Goal: Find specific page/section: Find specific page/section

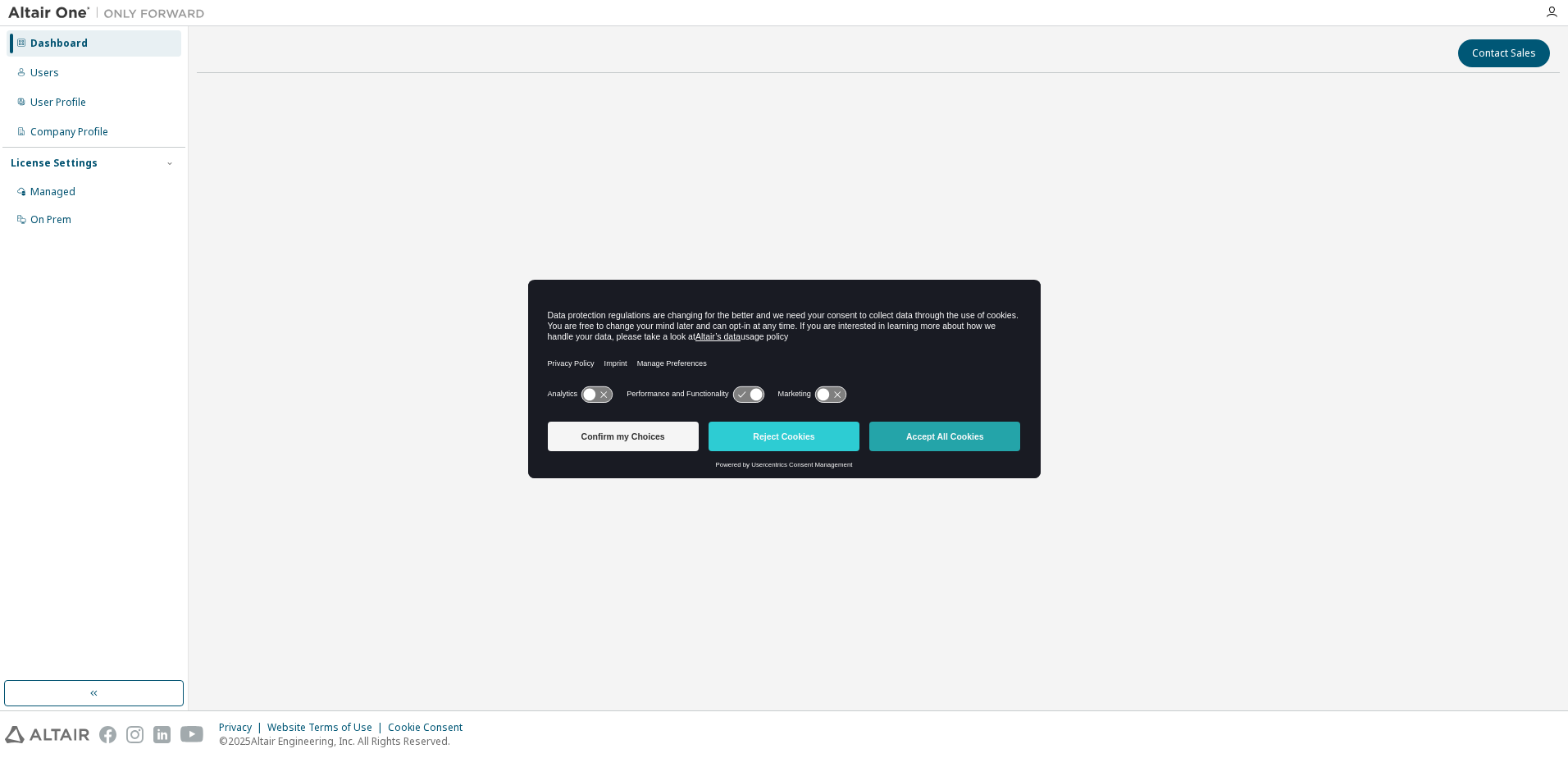
click at [927, 434] on button "Accept All Cookies" at bounding box center [945, 436] width 151 height 29
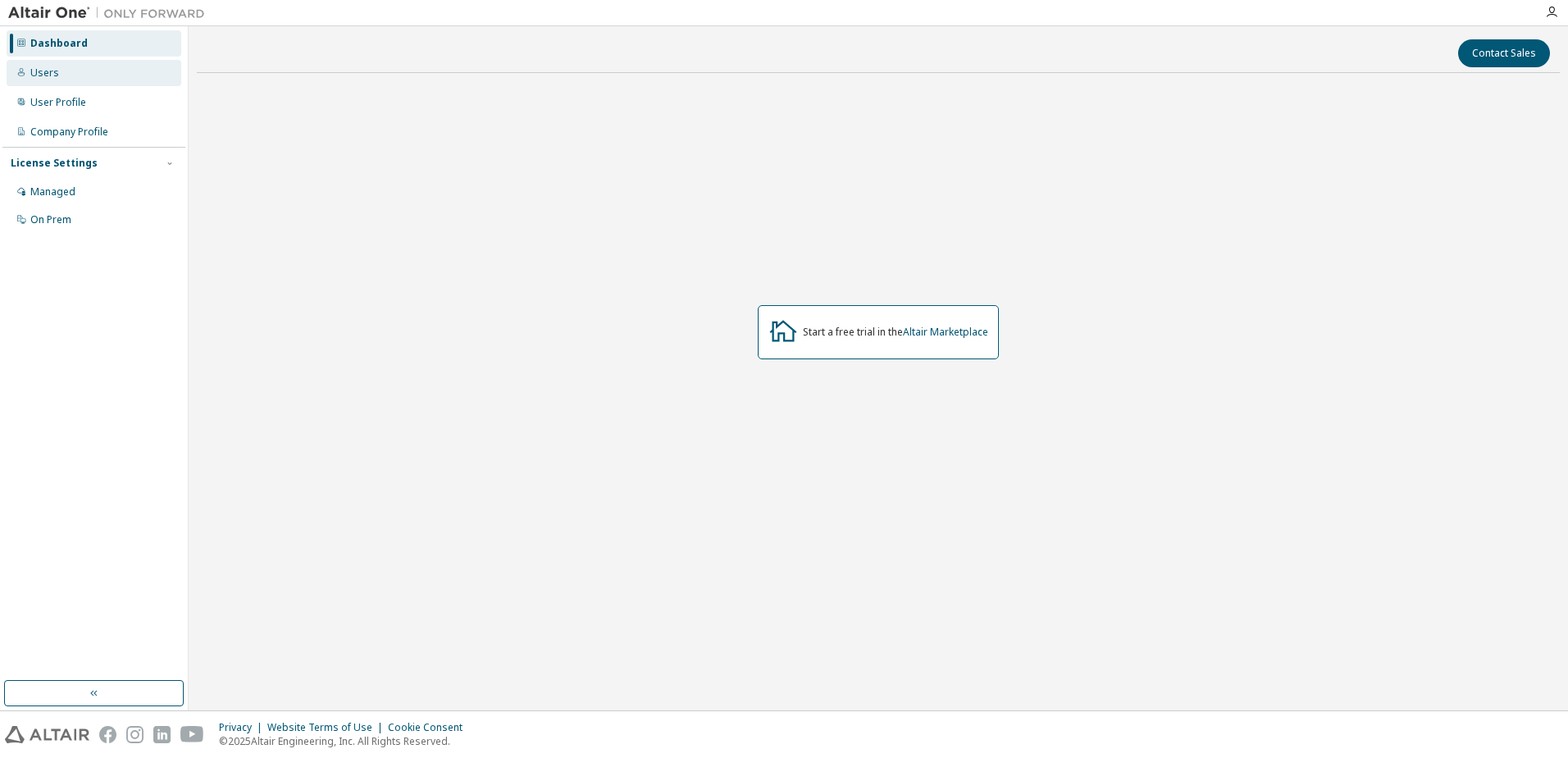
click at [53, 77] on div "Users" at bounding box center [44, 73] width 28 height 13
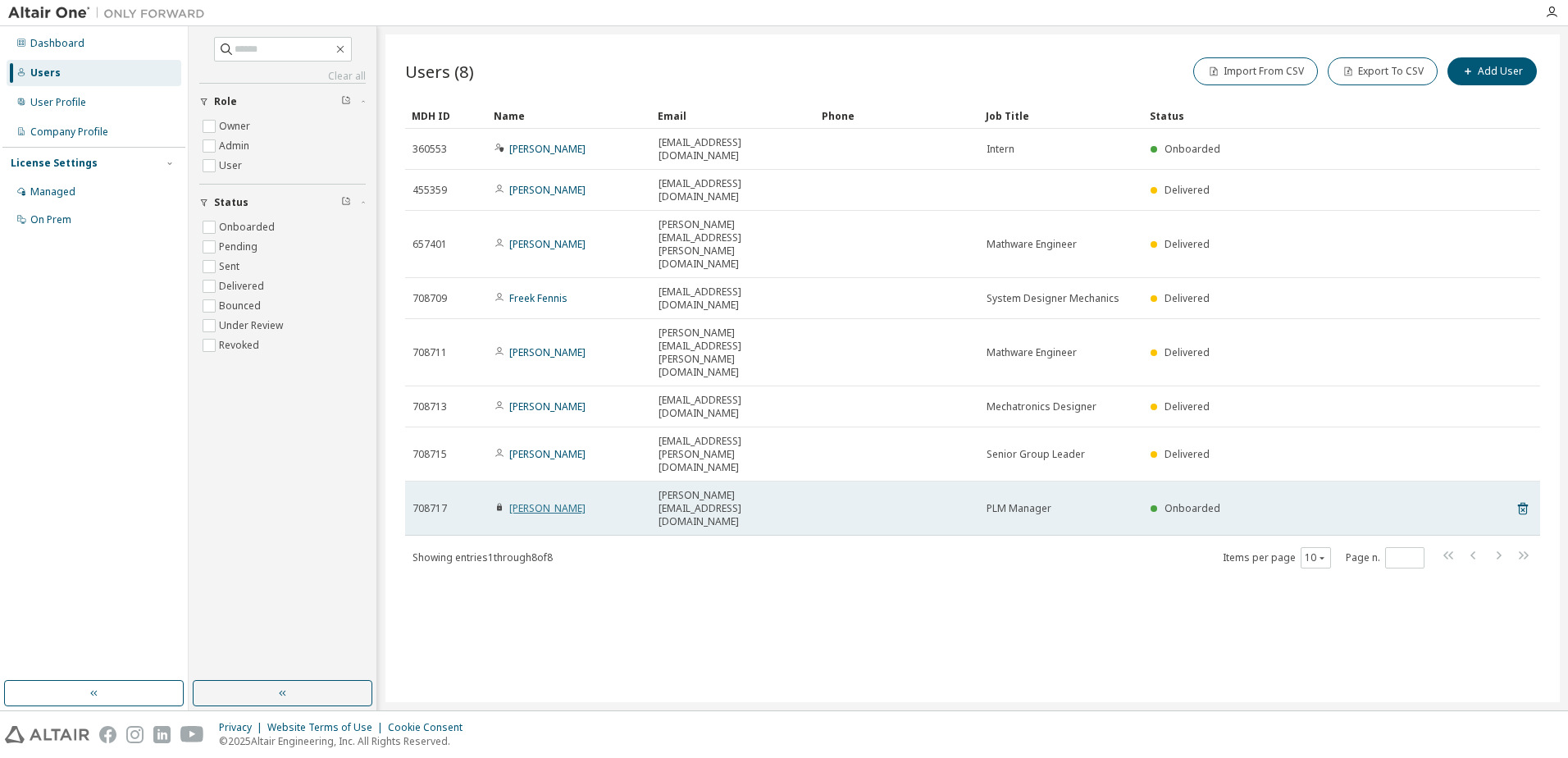
click at [531, 502] on link "Erik van Nistelrooij" at bounding box center [547, 509] width 76 height 14
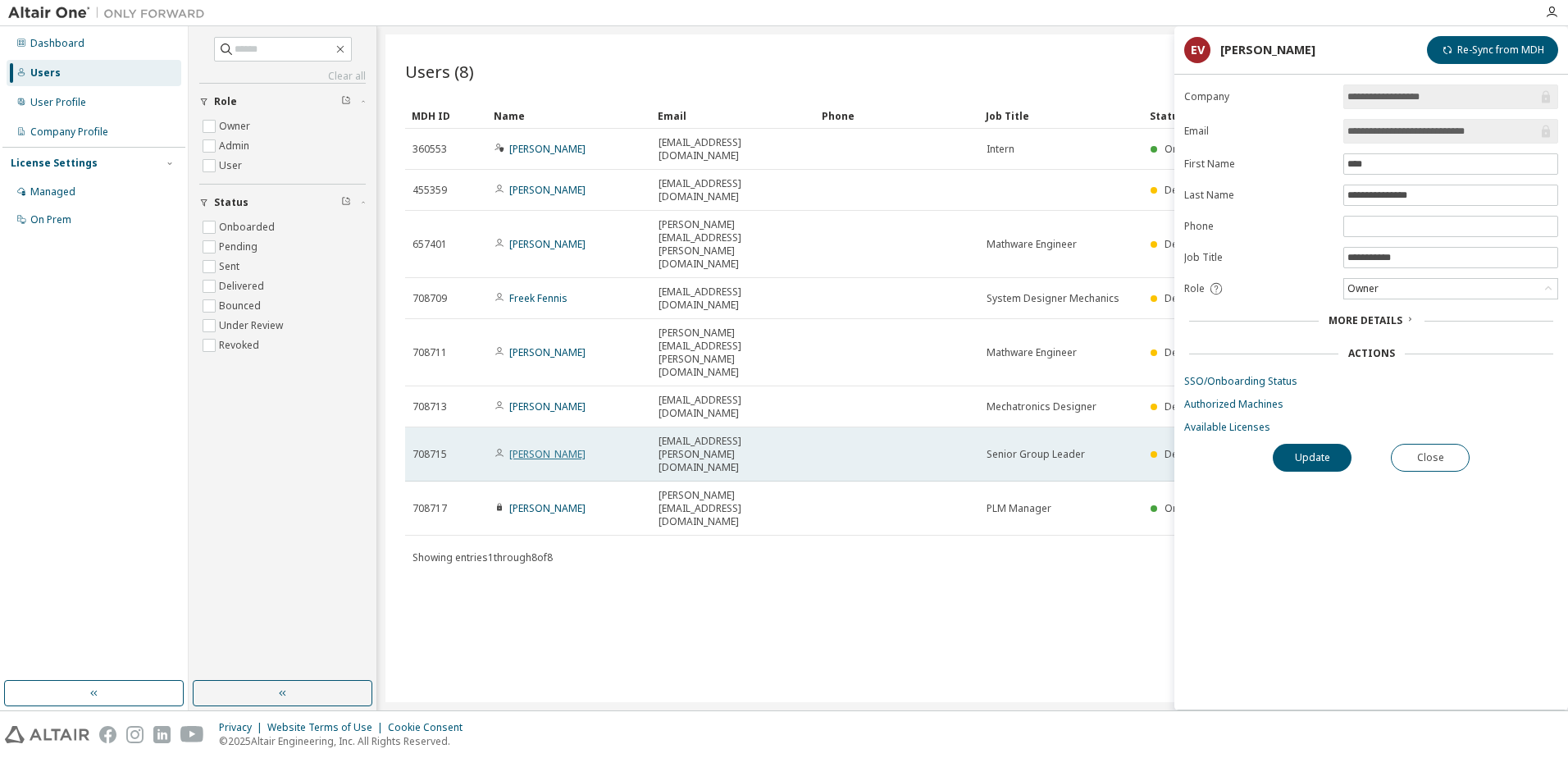
click at [549, 447] on link "Wouter Wilson" at bounding box center [547, 454] width 76 height 14
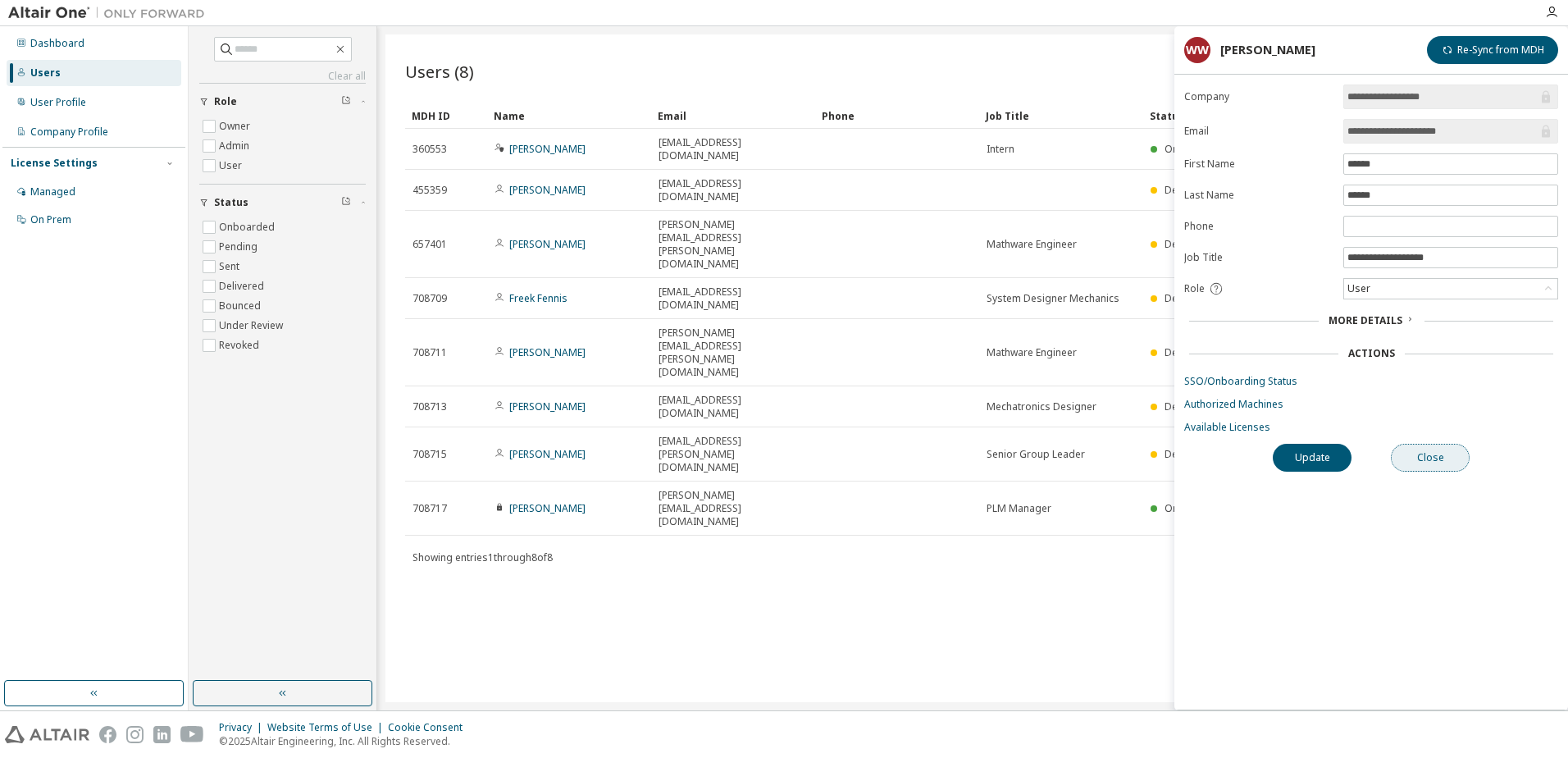
click at [1442, 461] on button "Close" at bounding box center [1430, 458] width 79 height 28
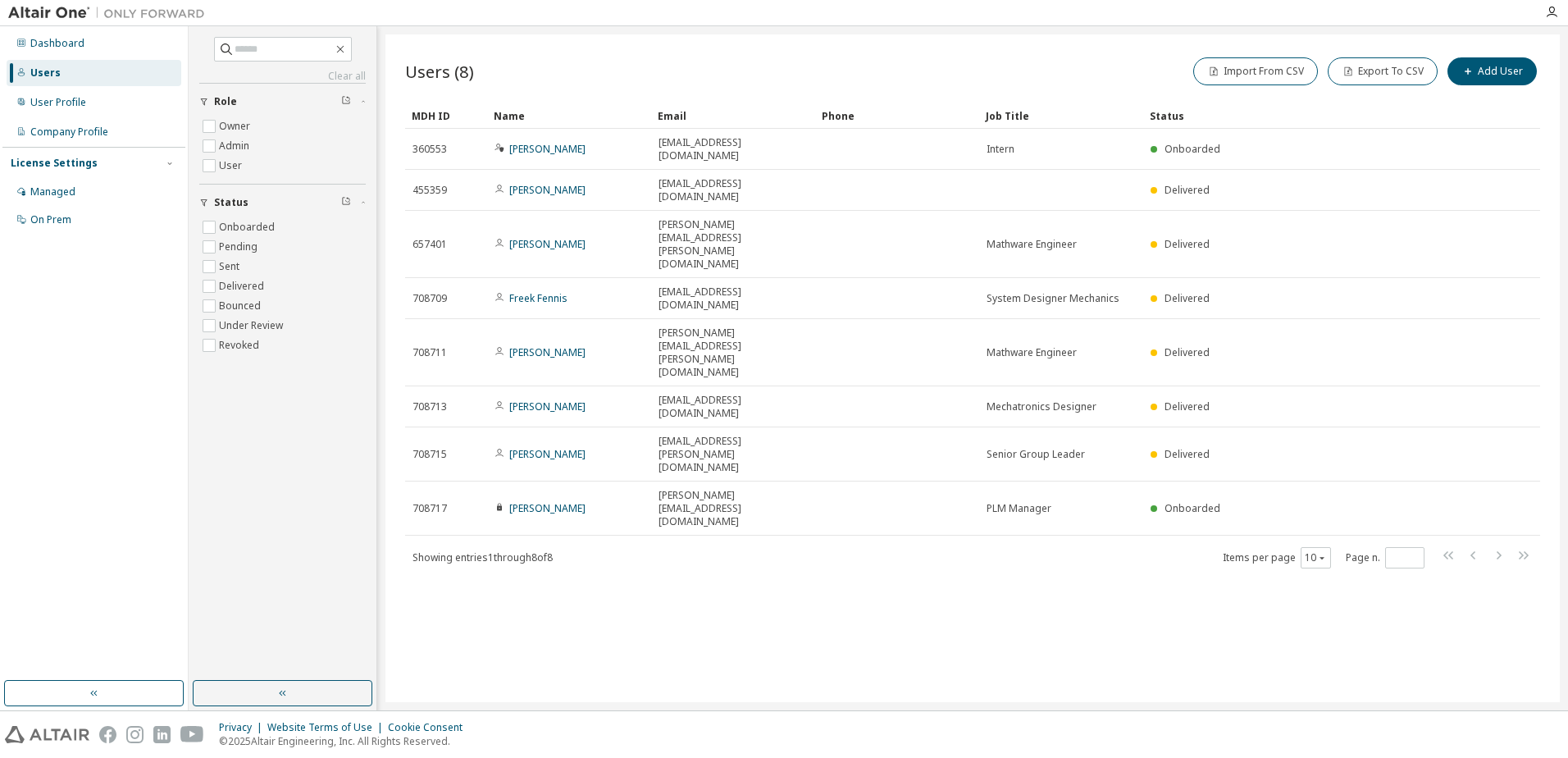
click at [951, 460] on div "Users (8) Import From CSV Export To CSV Add User Clear Load Save Save As Field …" at bounding box center [973, 368] width 1174 height 668
drag, startPoint x: 421, startPoint y: 12, endPoint x: 700, endPoint y: 427, distance: 500.1
click at [699, 429] on div "Users (8) Import From CSV Export To CSV Add User Clear Load Save Save As Field …" at bounding box center [973, 368] width 1174 height 668
